Goal: Contribute content: Add original content to the website for others to see

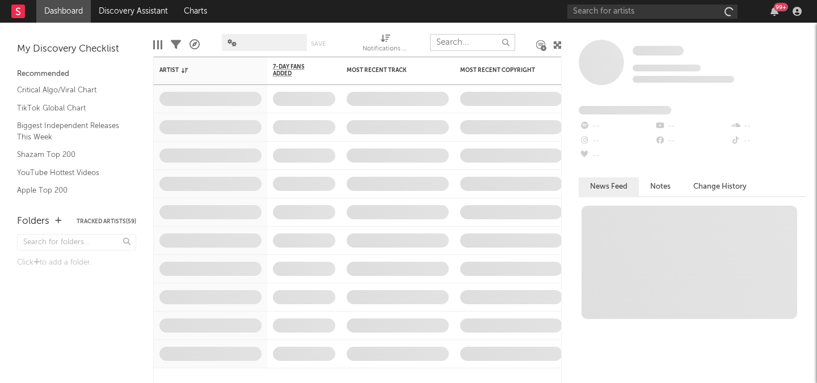
click at [481, 40] on input "text" at bounding box center [472, 42] width 85 height 17
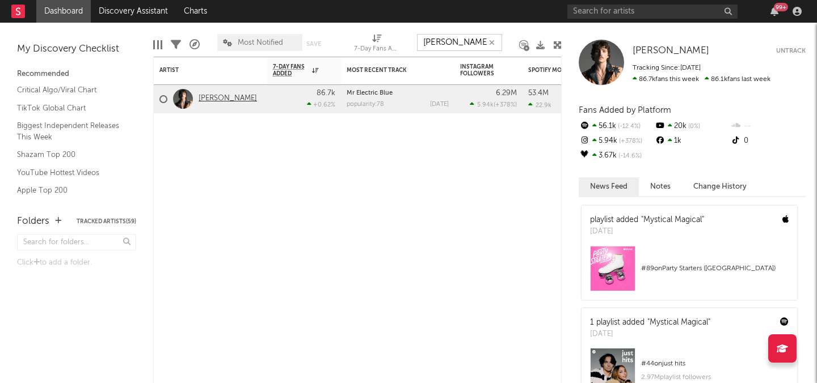
type input "[PERSON_NAME]"
click at [243, 102] on link "[PERSON_NAME]" at bounding box center [227, 99] width 58 height 10
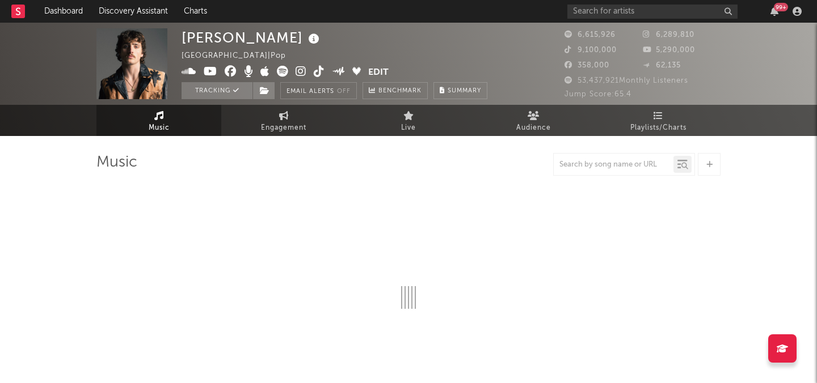
select select "6m"
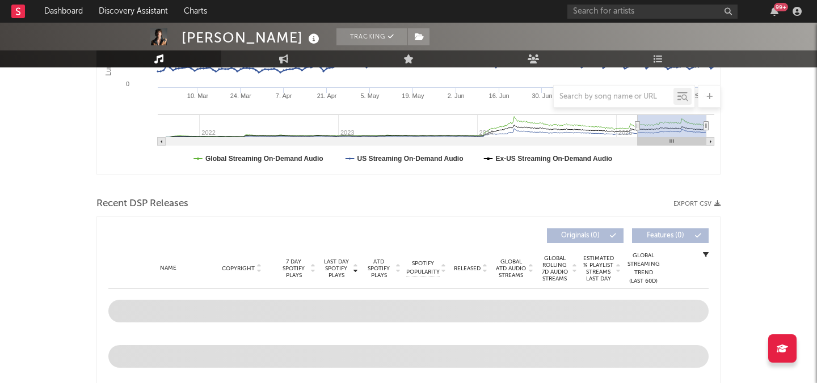
scroll to position [286, 0]
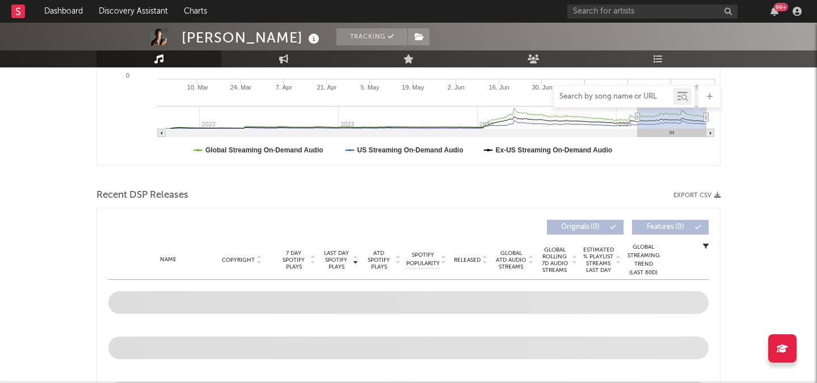
click at [601, 98] on input "text" at bounding box center [613, 96] width 120 height 9
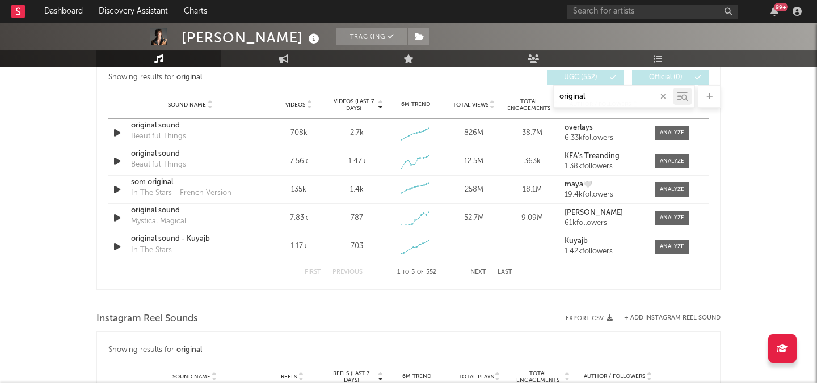
scroll to position [603, 0]
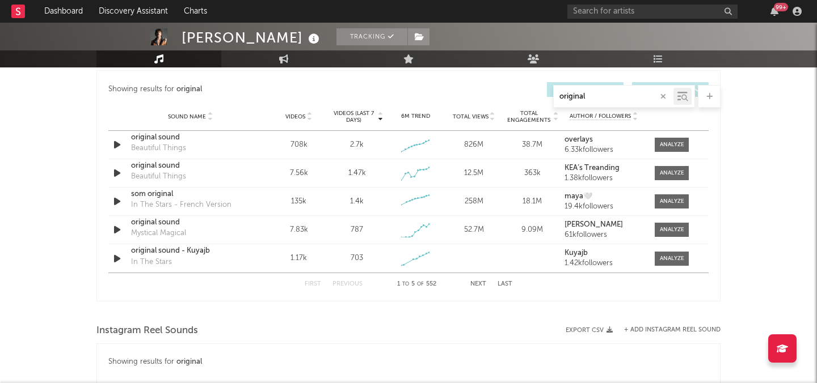
click at [502, 285] on button "Last" at bounding box center [504, 284] width 15 height 6
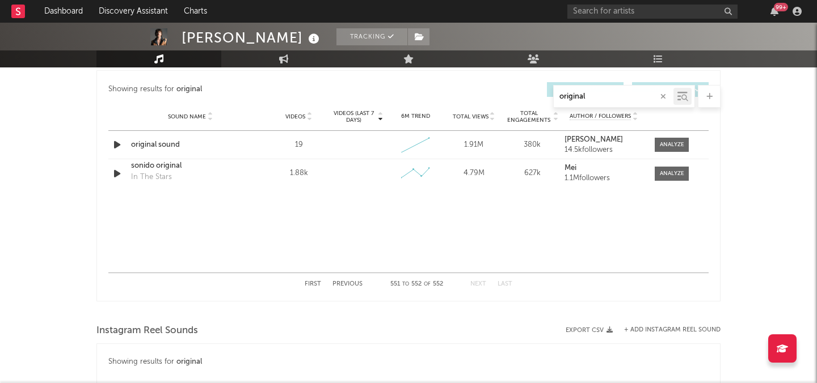
click at [352, 281] on button "Previous" at bounding box center [347, 284] width 30 height 6
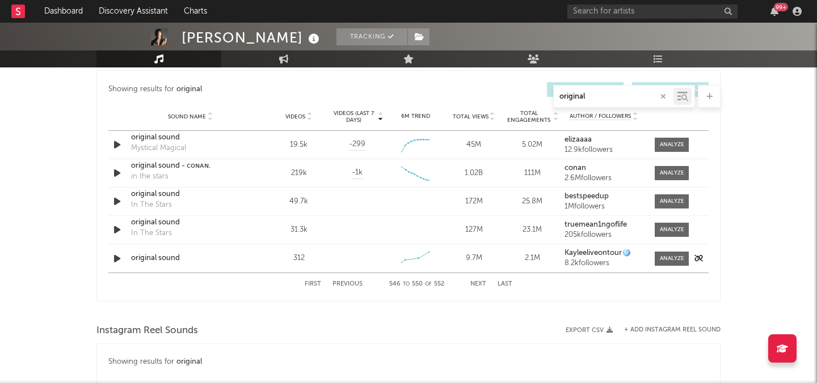
type input "original"
click at [163, 256] on div "original sound" at bounding box center [190, 258] width 119 height 11
click at [673, 257] on div at bounding box center [672, 259] width 24 height 9
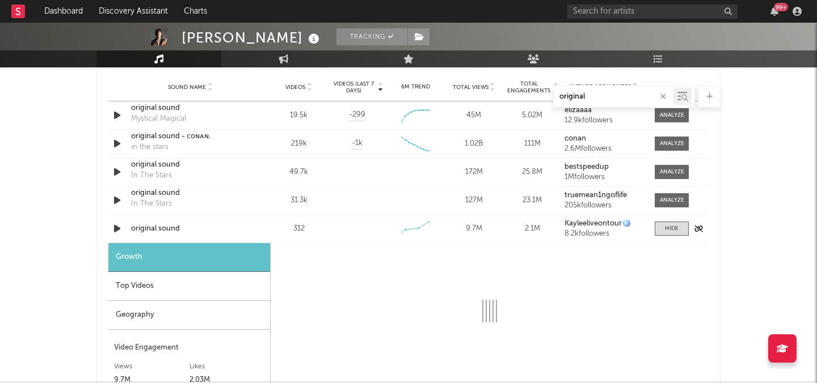
select select "1w"
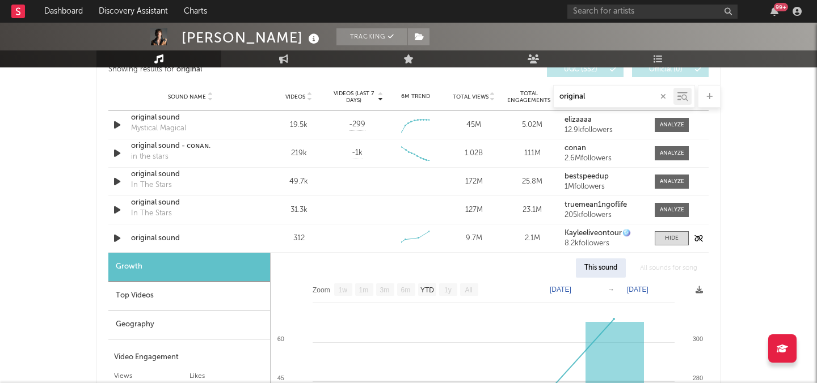
scroll to position [622, 0]
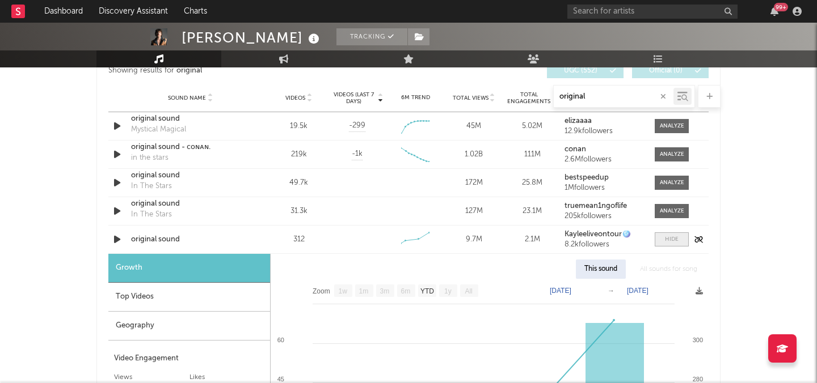
click at [661, 239] on span at bounding box center [671, 240] width 34 height 14
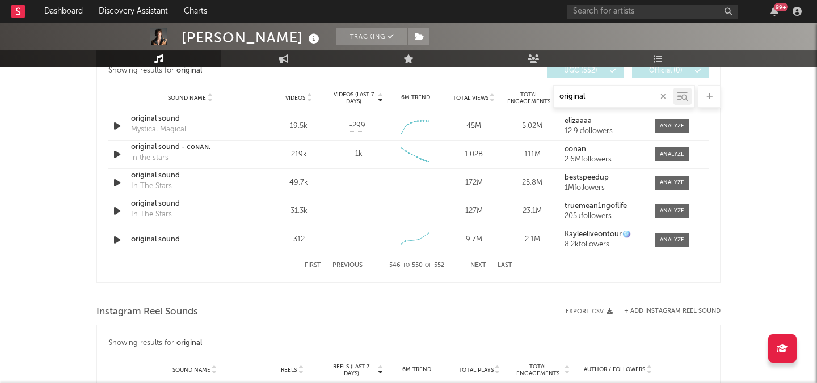
click at [342, 286] on div at bounding box center [408, 294] width 624 height 17
click at [356, 263] on button "Previous" at bounding box center [347, 266] width 30 height 6
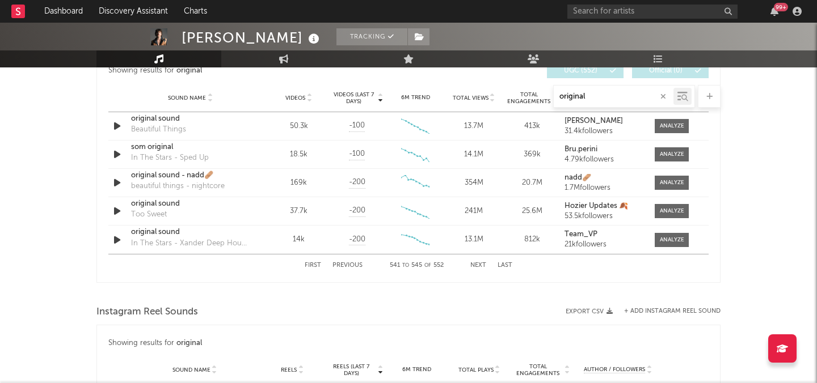
click at [356, 263] on button "Previous" at bounding box center [347, 266] width 30 height 6
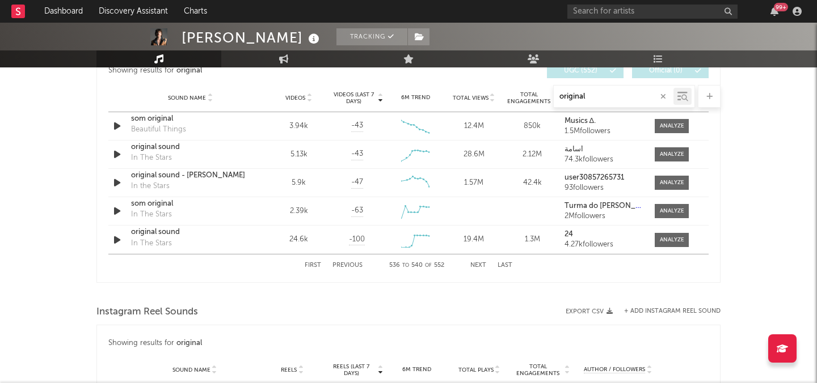
click at [356, 263] on button "Previous" at bounding box center [347, 266] width 30 height 6
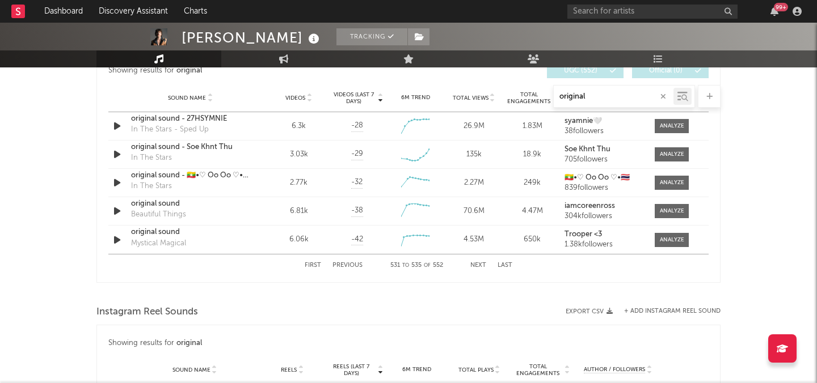
click at [356, 263] on button "Previous" at bounding box center [347, 266] width 30 height 6
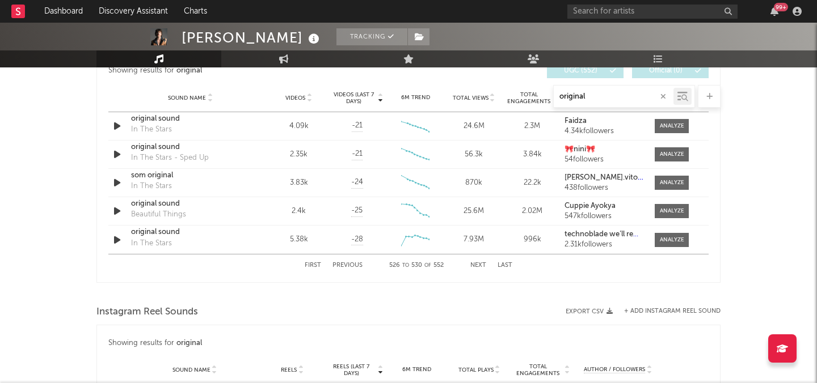
click at [484, 264] on button "Next" at bounding box center [478, 266] width 16 height 6
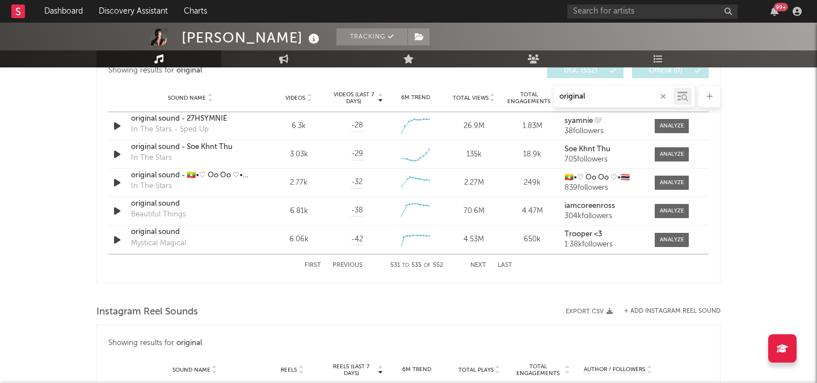
click at [480, 265] on button "Next" at bounding box center [478, 266] width 16 height 6
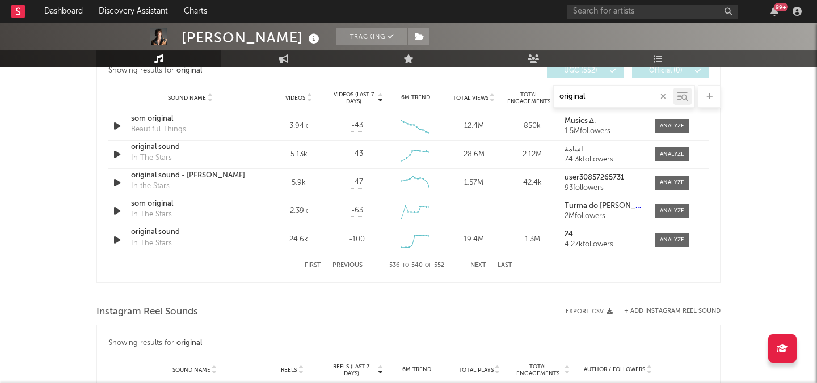
click at [480, 265] on button "Next" at bounding box center [478, 266] width 16 height 6
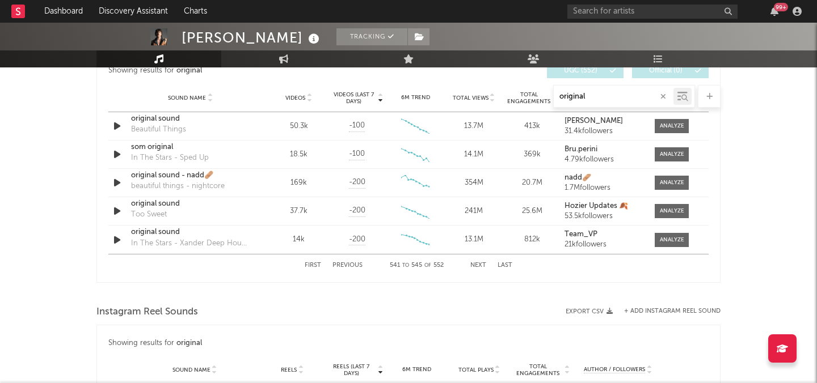
click at [476, 265] on button "Next" at bounding box center [478, 266] width 16 height 6
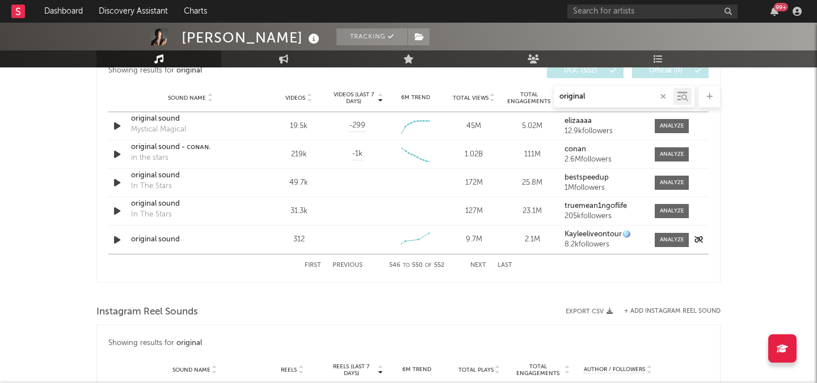
click at [160, 244] on div "original sound" at bounding box center [190, 239] width 119 height 11
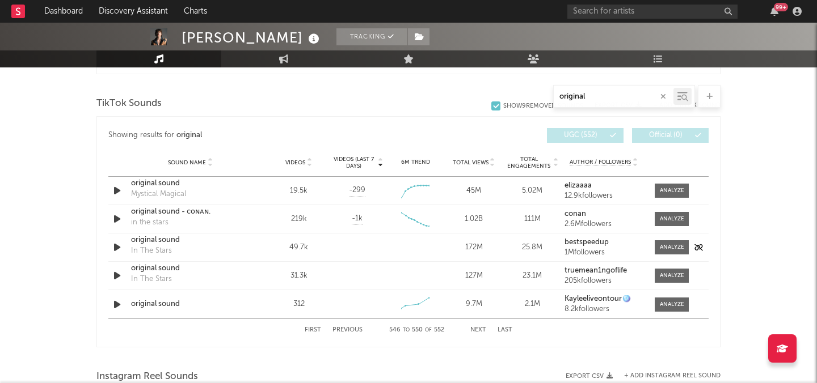
scroll to position [508, 0]
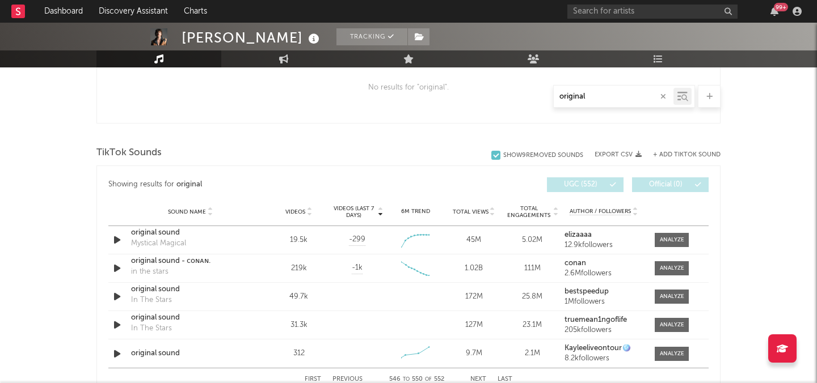
click at [663, 150] on div "+ Add TikTok Sound" at bounding box center [680, 154] width 79 height 11
click at [669, 154] on button "+ Add TikTok Sound" at bounding box center [686, 155] width 67 height 6
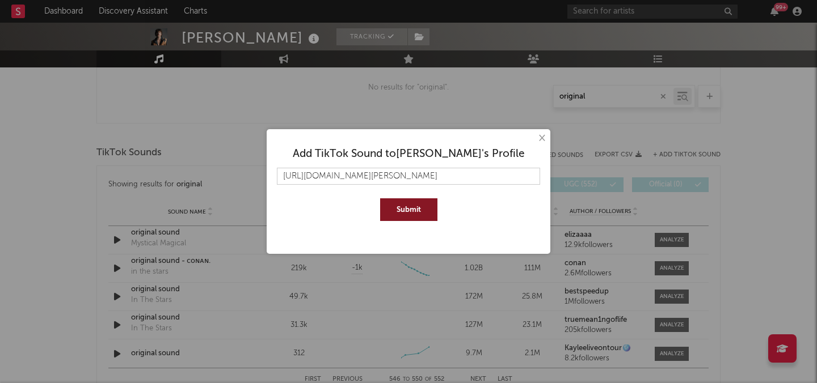
scroll to position [0, 79]
type input "https://www.tiktok.com/music/sparks-benson-boones-version-7541630493972810527"
click at [380, 198] on button "Submit" at bounding box center [408, 209] width 57 height 23
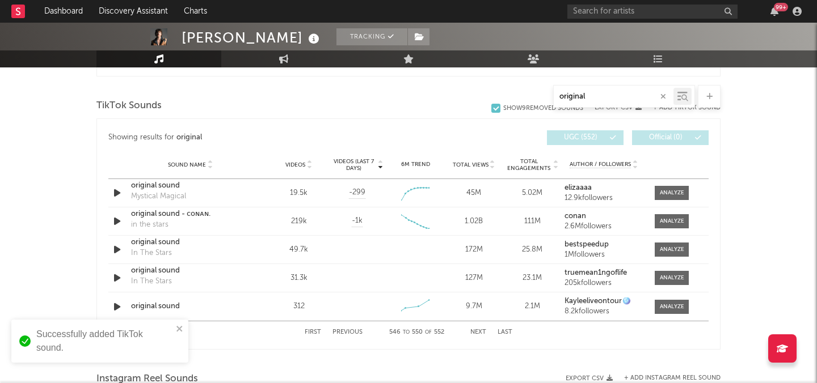
scroll to position [558, 0]
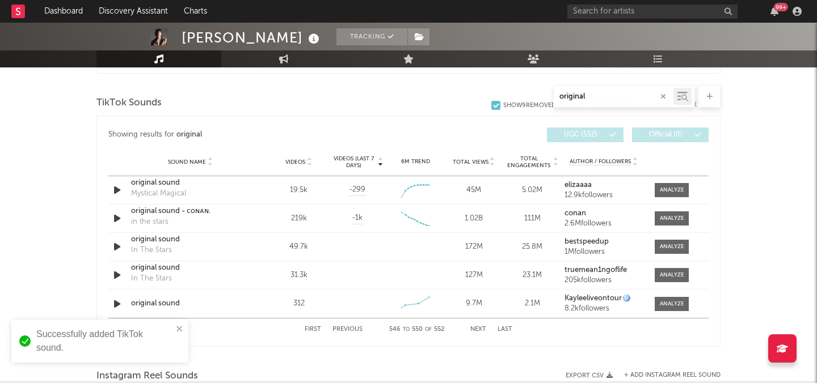
click at [474, 331] on button "Next" at bounding box center [478, 330] width 16 height 6
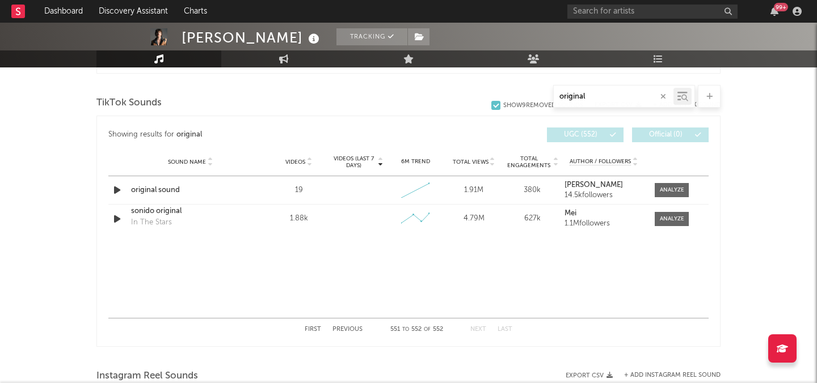
click at [344, 331] on button "Previous" at bounding box center [347, 330] width 30 height 6
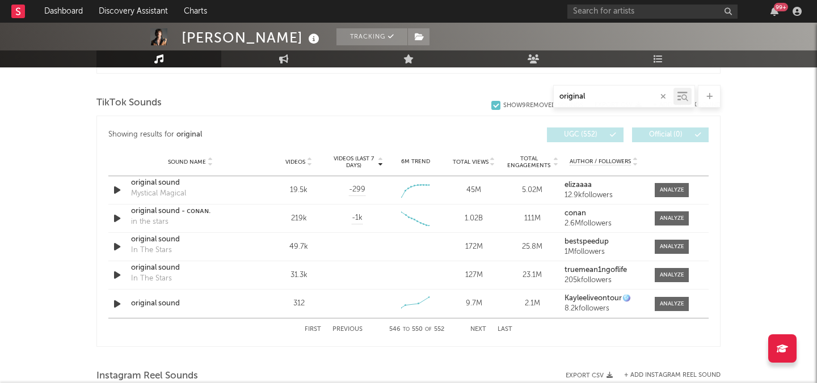
click at [344, 331] on button "Previous" at bounding box center [347, 330] width 30 height 6
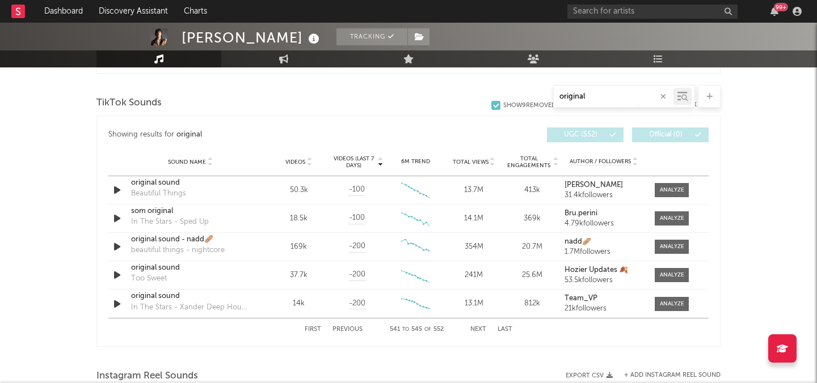
click at [344, 331] on button "Previous" at bounding box center [347, 330] width 30 height 6
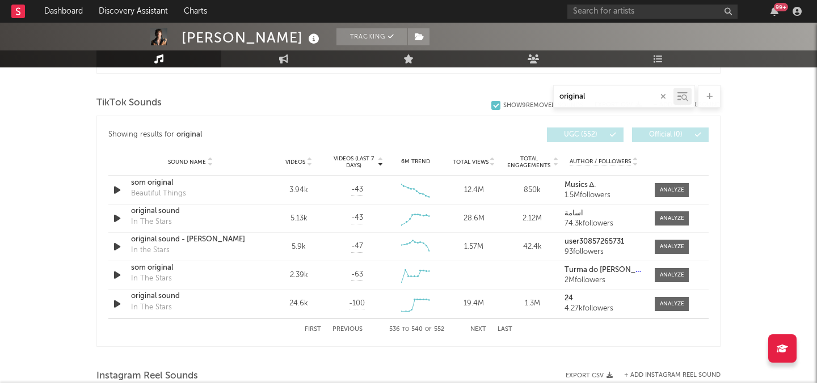
click at [344, 331] on button "Previous" at bounding box center [347, 330] width 30 height 6
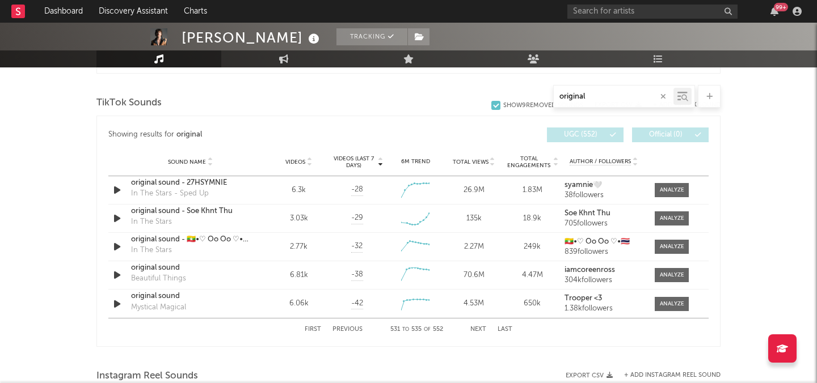
click at [597, 95] on input "original" at bounding box center [613, 96] width 120 height 9
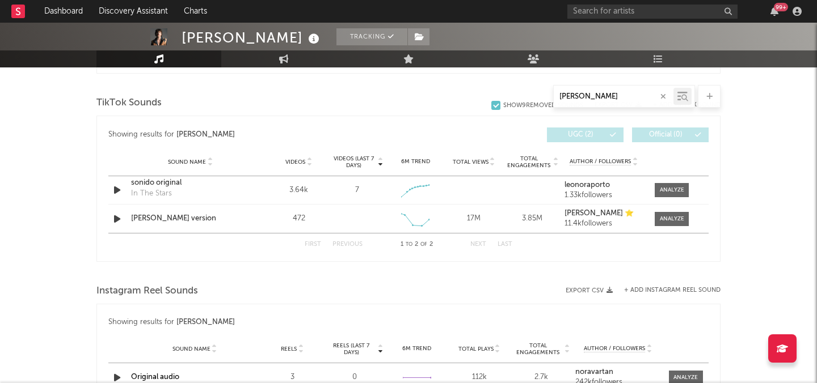
type input "nora"
click at [612, 5] on input "text" at bounding box center [652, 12] width 170 height 14
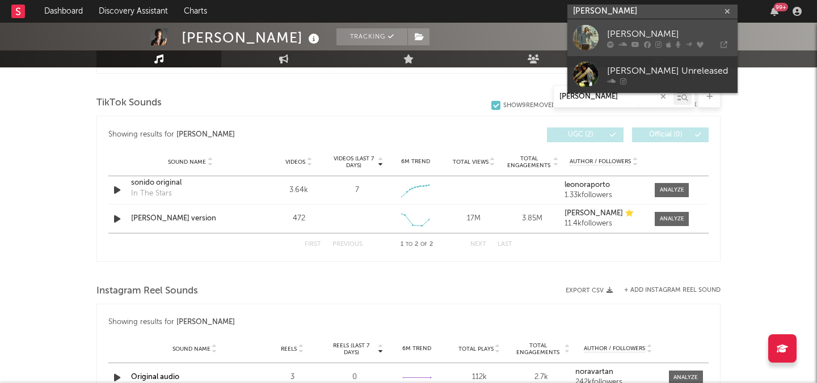
type input "earl sweatshi"
click at [614, 31] on div "[PERSON_NAME]" at bounding box center [669, 34] width 125 height 14
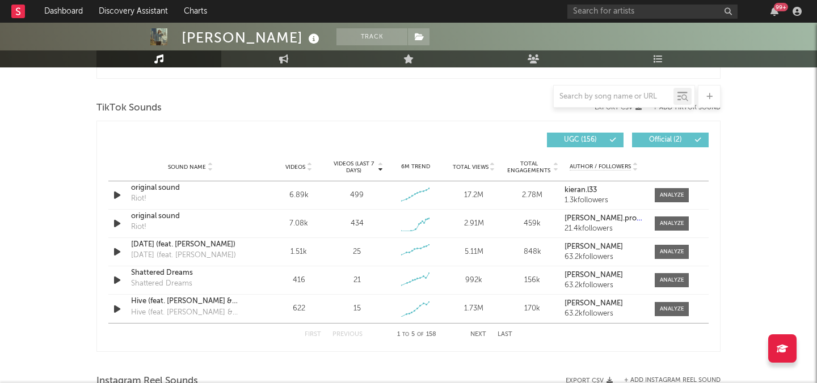
select select "6m"
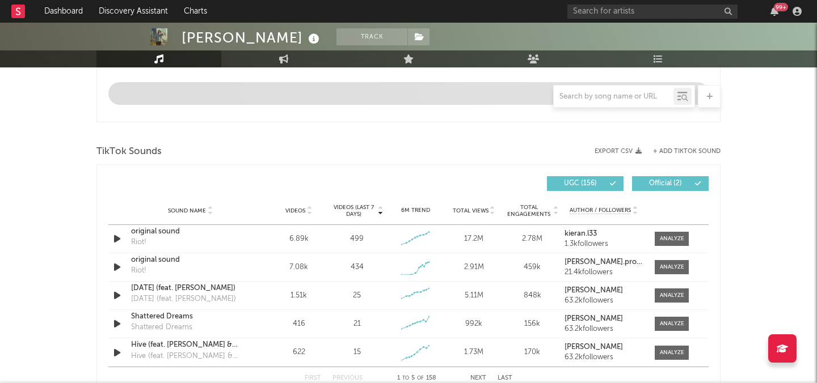
scroll to position [687, 0]
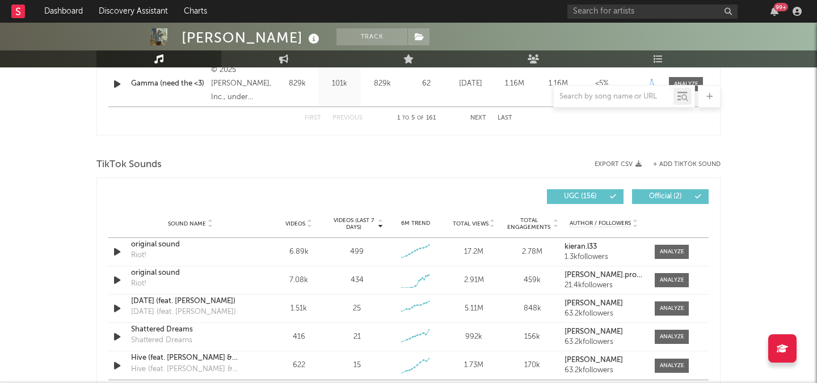
click at [298, 225] on span "Videos" at bounding box center [295, 224] width 20 height 7
